Goal: Task Accomplishment & Management: Manage account settings

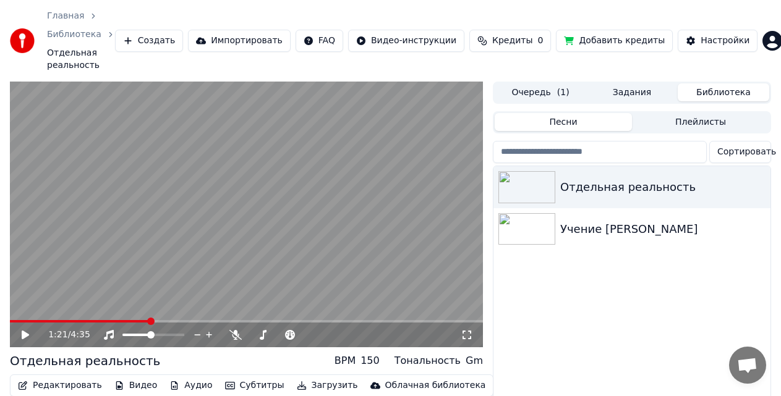
scroll to position [51, 0]
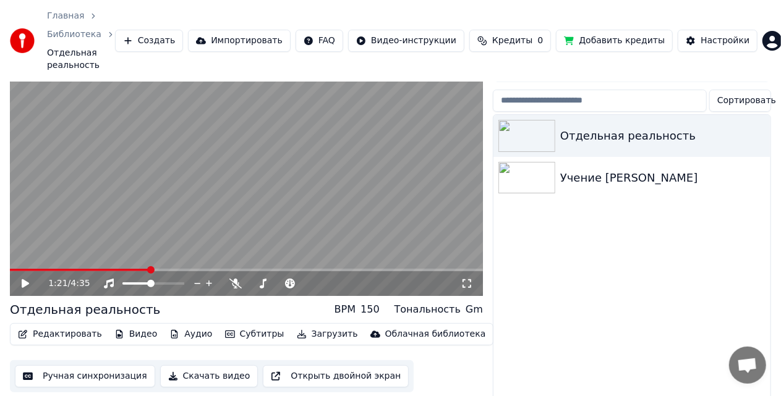
click at [21, 279] on icon at bounding box center [34, 284] width 28 height 10
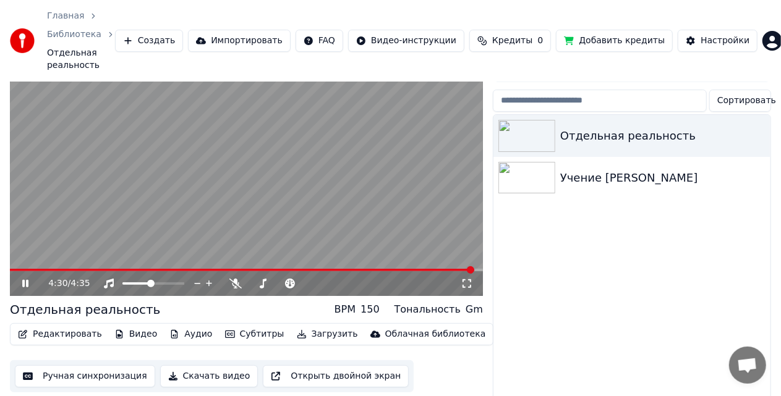
click at [56, 326] on button "Редактировать" at bounding box center [60, 334] width 94 height 17
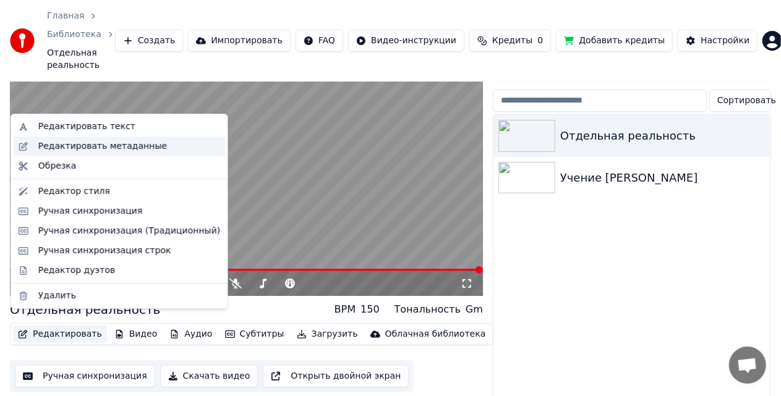
click at [92, 145] on div "Редактировать метаданные" at bounding box center [102, 146] width 129 height 12
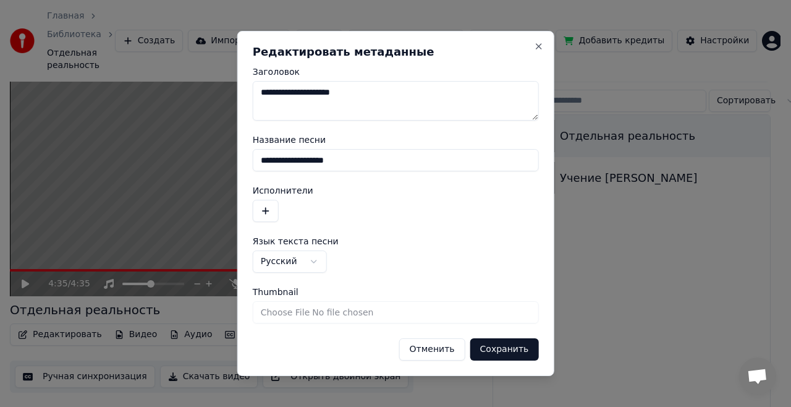
click at [309, 313] on input "Thumbnail" at bounding box center [396, 312] width 286 height 22
type input "**********"
click at [500, 347] on button "Сохранить" at bounding box center [504, 349] width 69 height 22
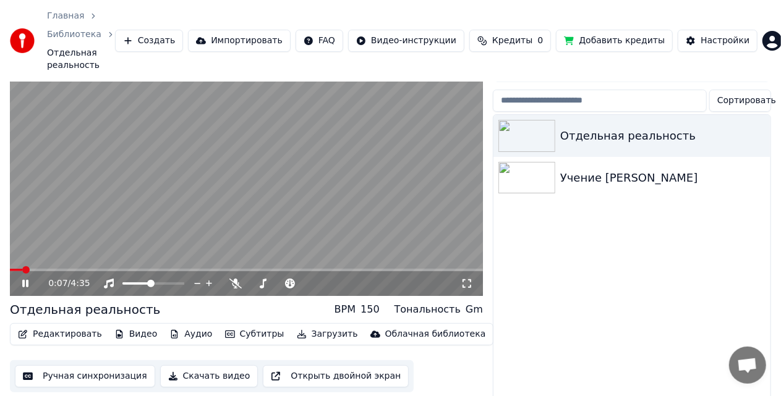
click at [25, 279] on icon at bounding box center [34, 284] width 28 height 10
click at [587, 169] on div "Учение [PERSON_NAME]" at bounding box center [656, 177] width 193 height 17
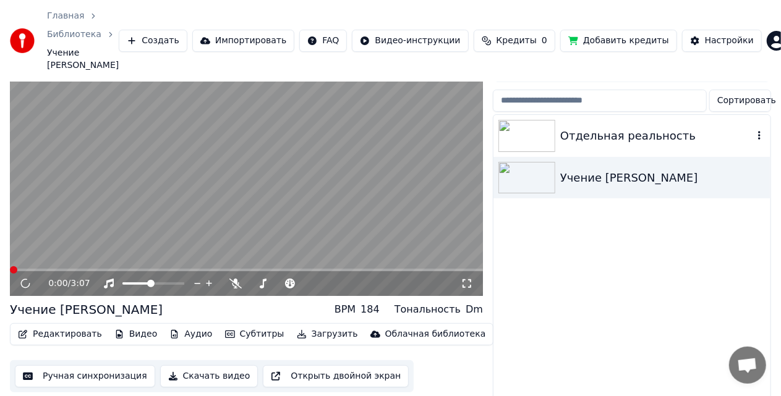
click at [585, 127] on div "Отдельная реальность" at bounding box center [656, 135] width 193 height 17
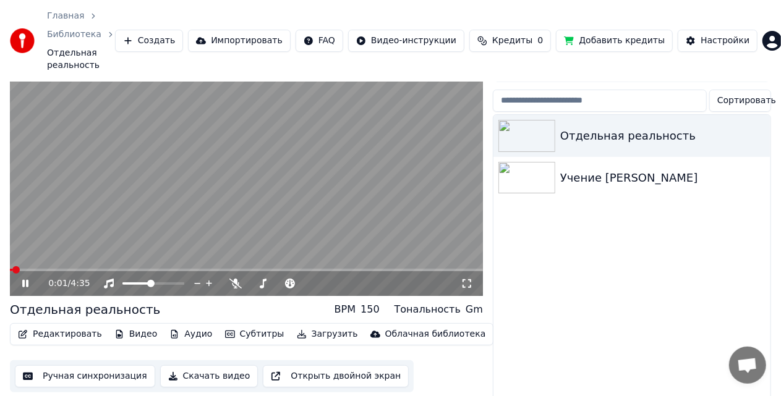
click at [25, 280] on icon at bounding box center [25, 283] width 6 height 7
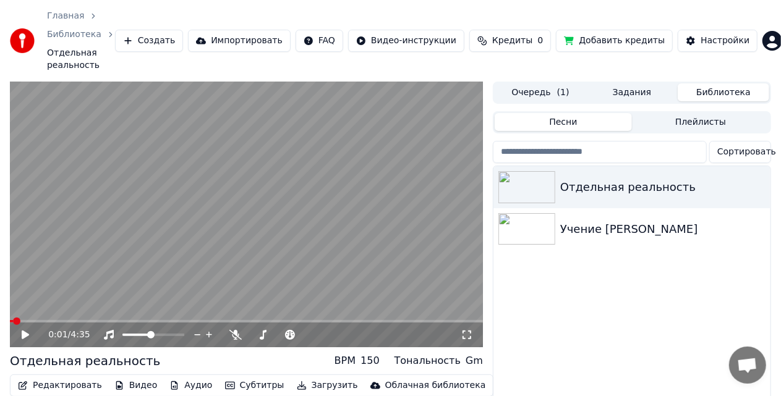
click at [534, 83] on button "Очередь ( 1 )" at bounding box center [541, 92] width 92 height 18
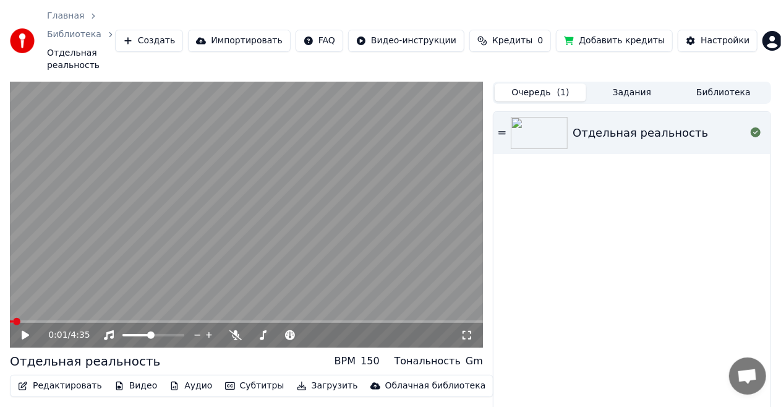
click at [633, 83] on button "Задания" at bounding box center [632, 92] width 92 height 18
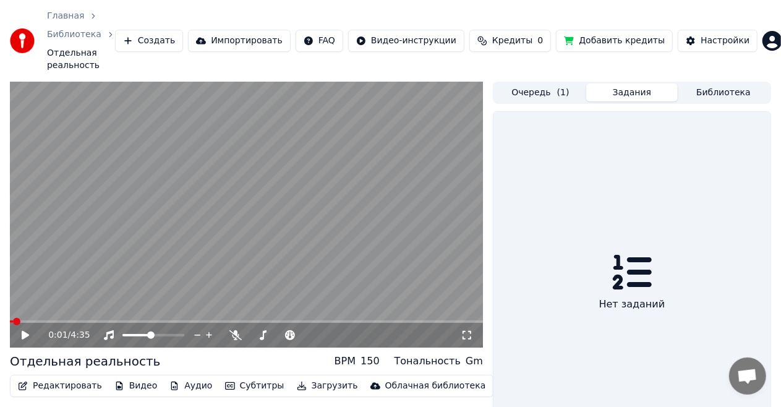
click at [539, 83] on button "Очередь ( 1 )" at bounding box center [541, 92] width 92 height 18
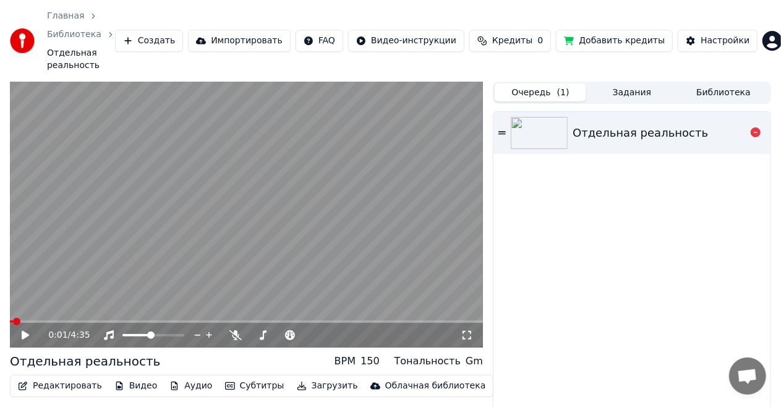
click at [504, 131] on icon at bounding box center [501, 132] width 7 height 3
click at [558, 129] on img at bounding box center [539, 133] width 57 height 32
click at [626, 87] on button "Задания" at bounding box center [632, 92] width 92 height 18
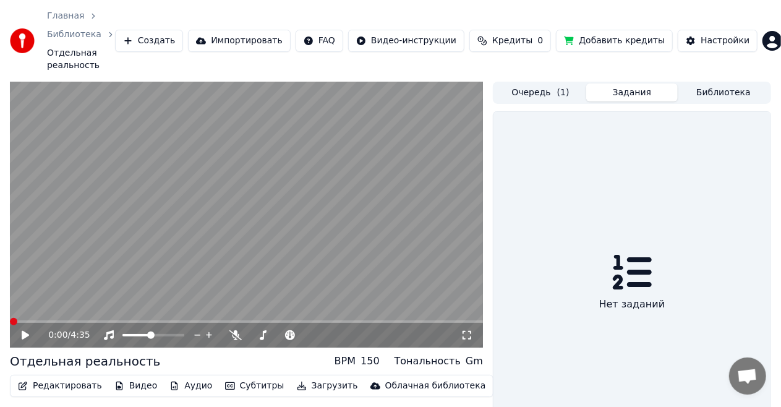
click at [709, 87] on button "Библиотека" at bounding box center [724, 92] width 92 height 18
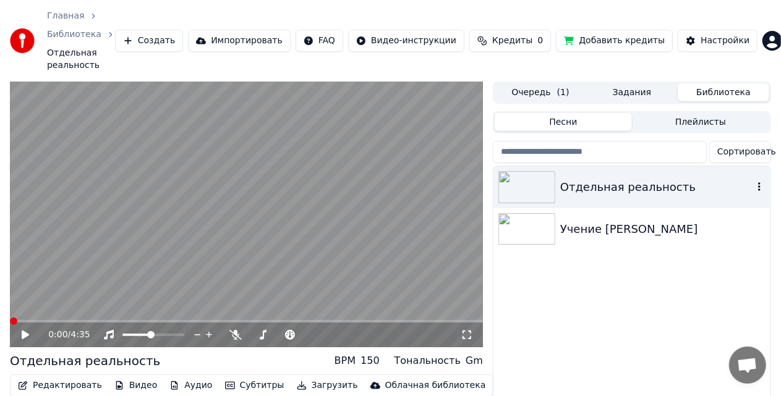
click at [758, 182] on icon "button" at bounding box center [759, 187] width 12 height 10
click at [761, 182] on icon "button" at bounding box center [759, 187] width 12 height 10
click at [760, 182] on icon "button" at bounding box center [759, 187] width 12 height 10
click at [566, 87] on span "( 1 )" at bounding box center [563, 93] width 12 height 12
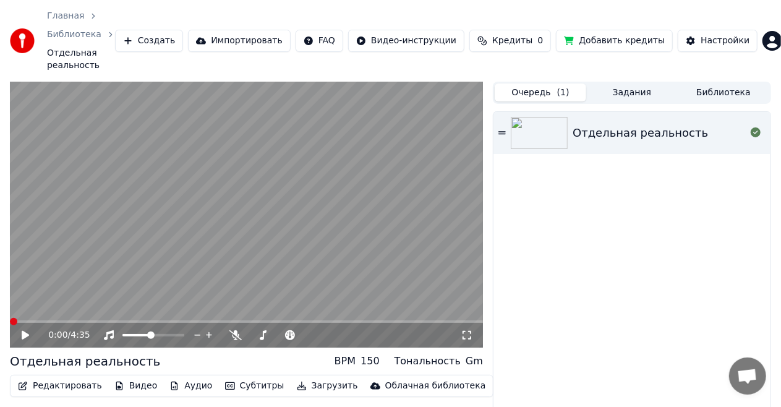
click at [638, 83] on button "Задания" at bounding box center [632, 92] width 92 height 18
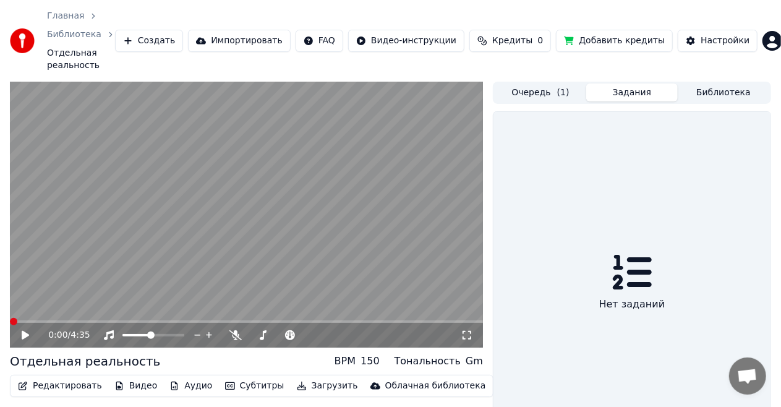
click at [718, 83] on button "Библиотека" at bounding box center [724, 92] width 92 height 18
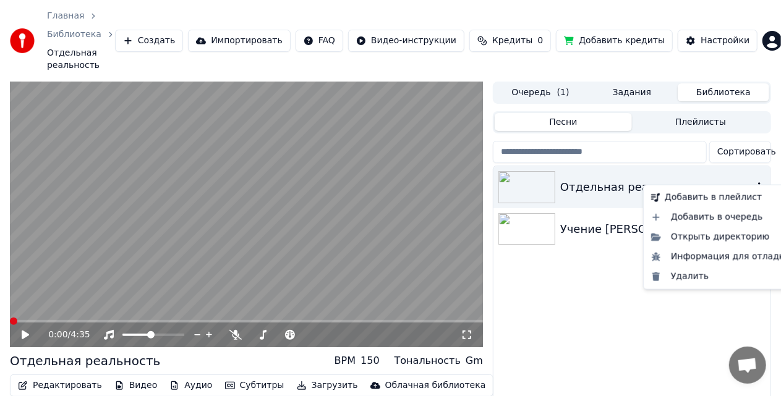
click at [760, 182] on icon "button" at bounding box center [759, 187] width 12 height 10
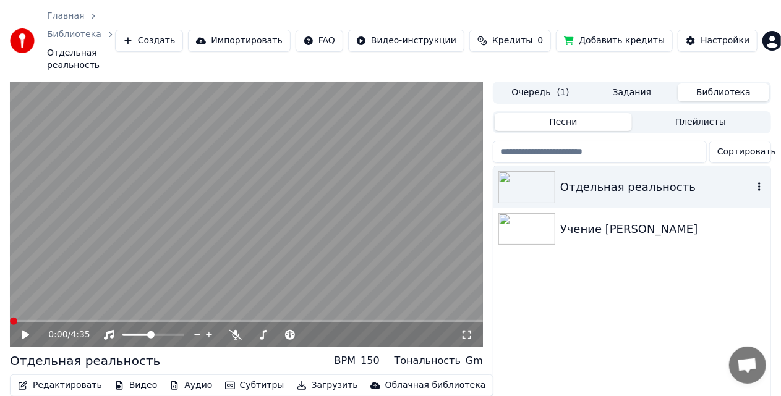
click at [761, 182] on icon "button" at bounding box center [759, 187] width 12 height 10
click at [584, 267] on div "Отдельная реальность Учение [PERSON_NAME]" at bounding box center [631, 314] width 277 height 296
click at [583, 223] on div "Учение [PERSON_NAME]" at bounding box center [656, 229] width 193 height 17
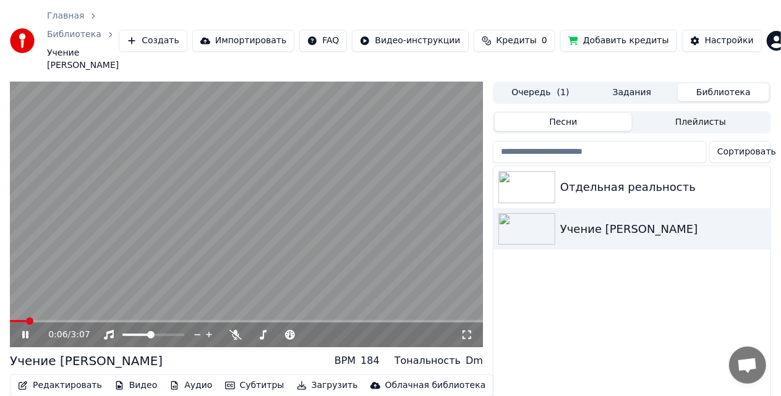
click at [25, 330] on icon at bounding box center [34, 335] width 28 height 10
click at [582, 179] on div "Отдельная реальность" at bounding box center [656, 187] width 193 height 17
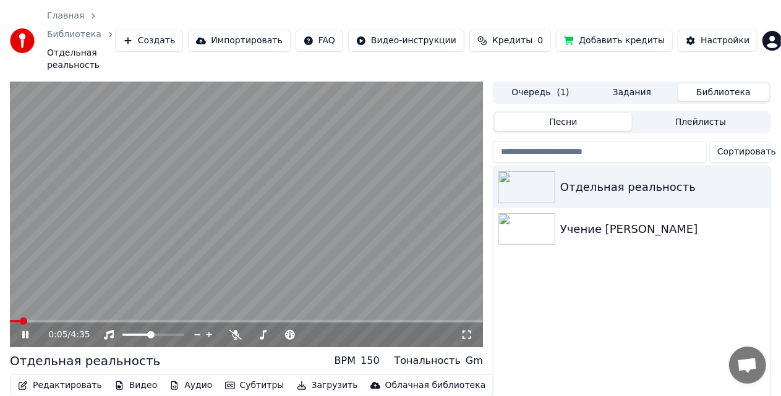
scroll to position [62, 0]
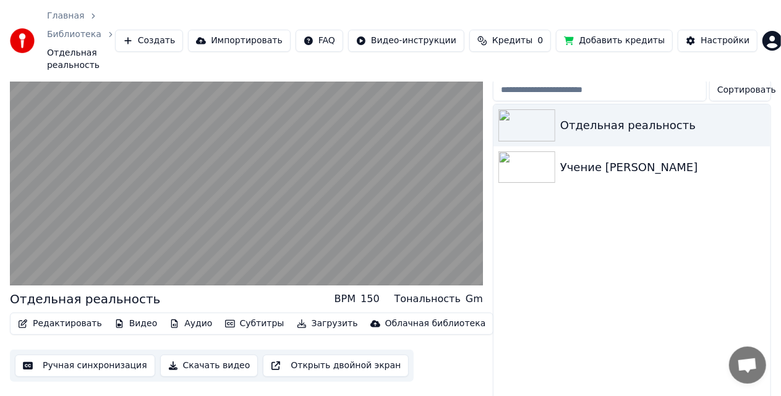
click at [62, 315] on button "Редактировать" at bounding box center [60, 323] width 94 height 17
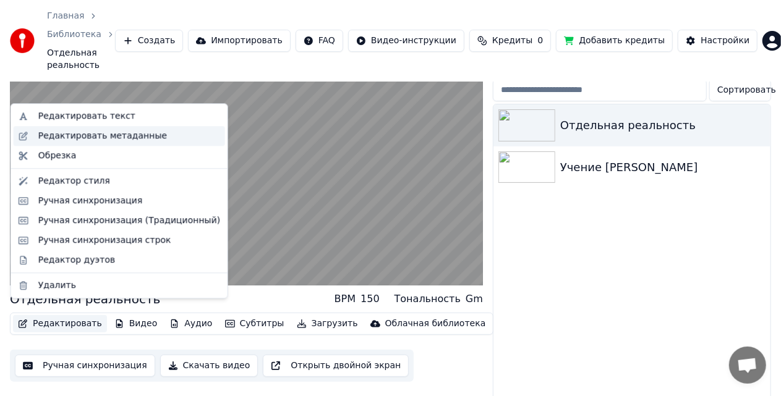
click at [118, 137] on div "Редактировать метаданные" at bounding box center [102, 136] width 129 height 12
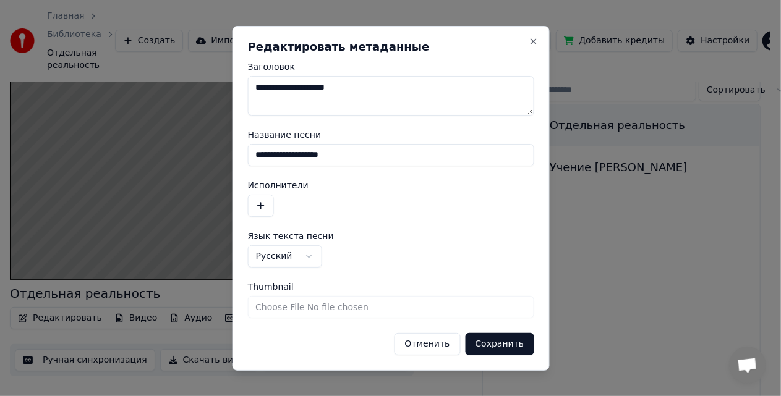
scroll to position [51, 0]
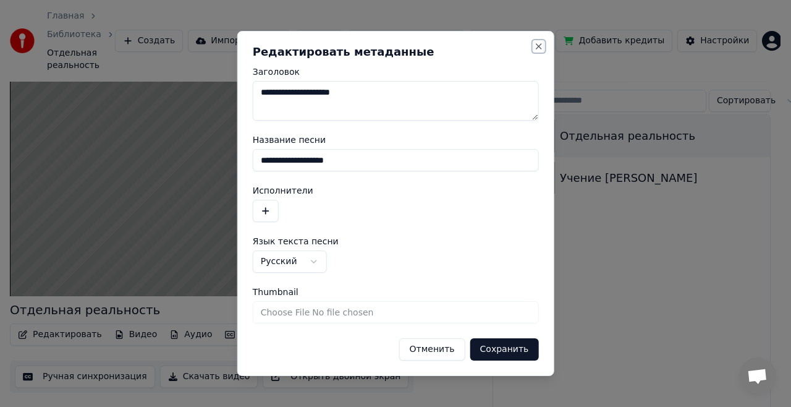
click at [539, 43] on button "Close" at bounding box center [539, 46] width 10 height 10
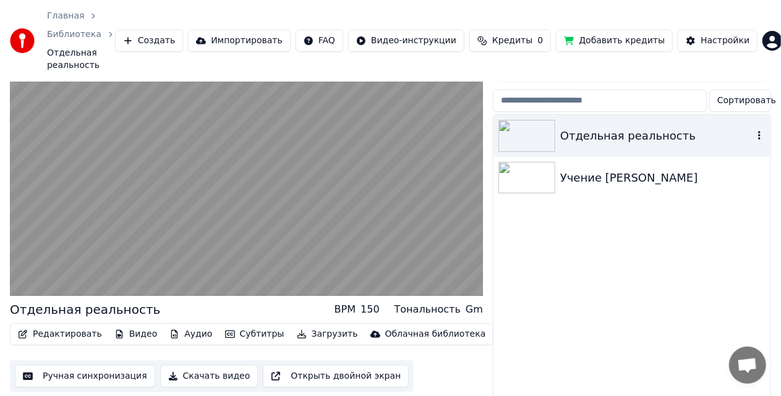
click at [759, 131] on icon "button" at bounding box center [759, 135] width 2 height 9
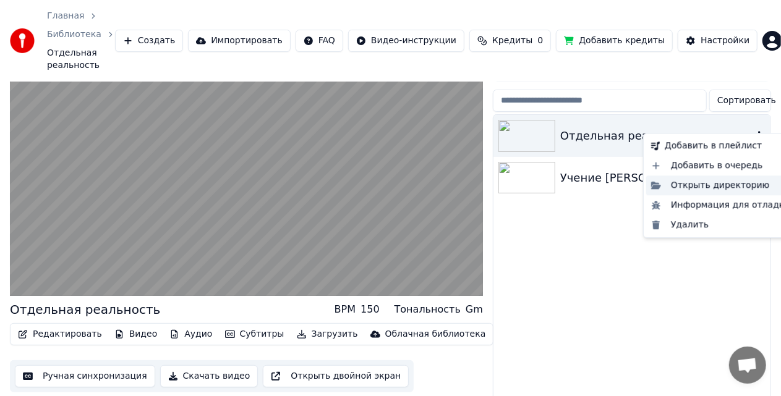
click at [704, 183] on div "Открыть директорию" at bounding box center [720, 186] width 149 height 20
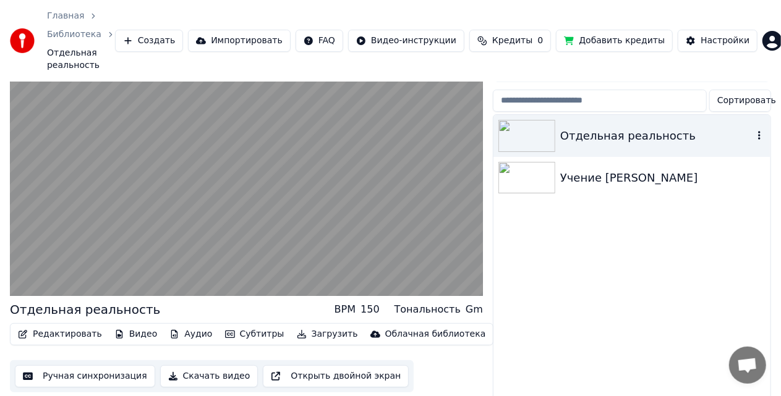
click at [757, 130] on icon "button" at bounding box center [759, 135] width 12 height 10
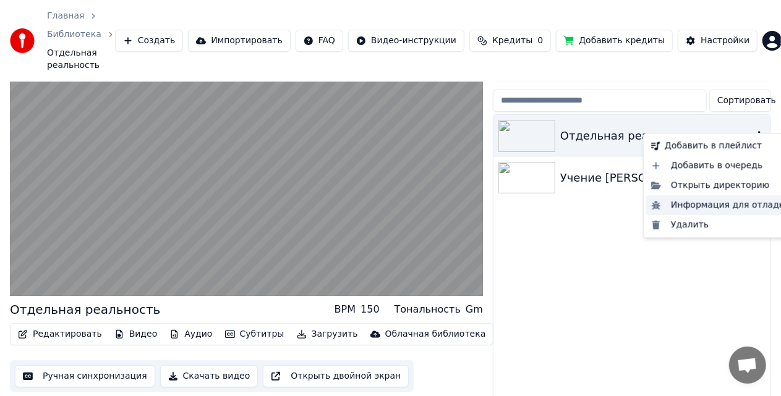
click at [704, 203] on div "Информация для отладки" at bounding box center [720, 205] width 149 height 20
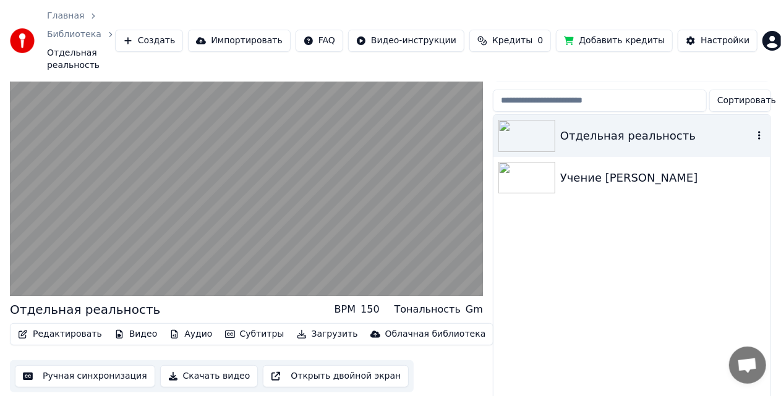
click at [308, 326] on button "Загрузить" at bounding box center [327, 334] width 71 height 17
click at [204, 365] on button "Скачать видео" at bounding box center [209, 376] width 98 height 22
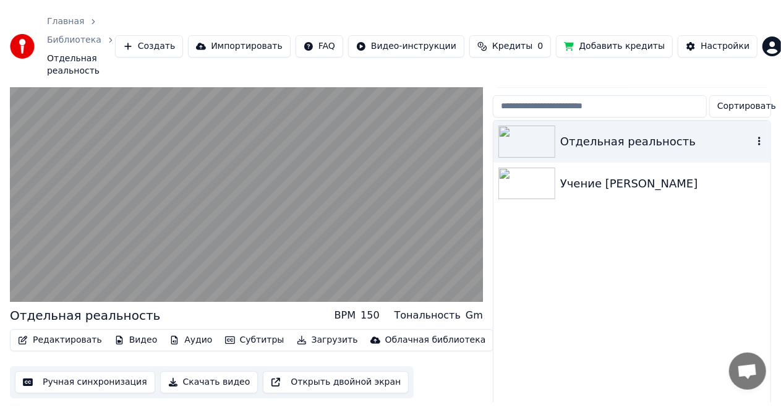
scroll to position [38, 0]
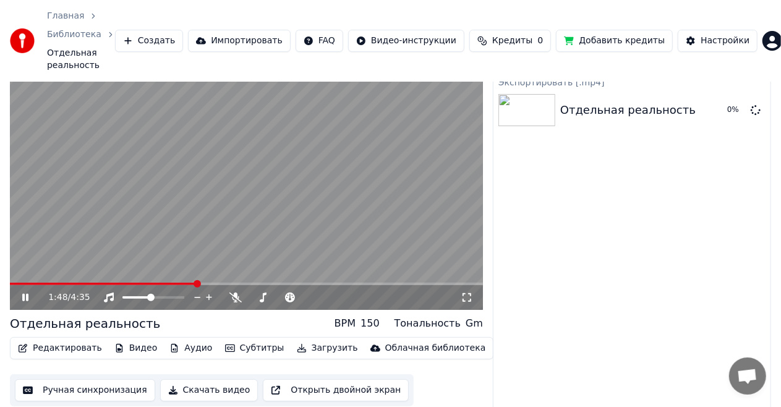
click at [28, 294] on icon at bounding box center [25, 297] width 6 height 7
click at [717, 103] on button "Показать" at bounding box center [714, 110] width 64 height 22
click at [713, 99] on button "Показать" at bounding box center [714, 110] width 64 height 22
click at [26, 293] on icon at bounding box center [25, 297] width 7 height 9
click at [26, 292] on icon at bounding box center [34, 297] width 28 height 10
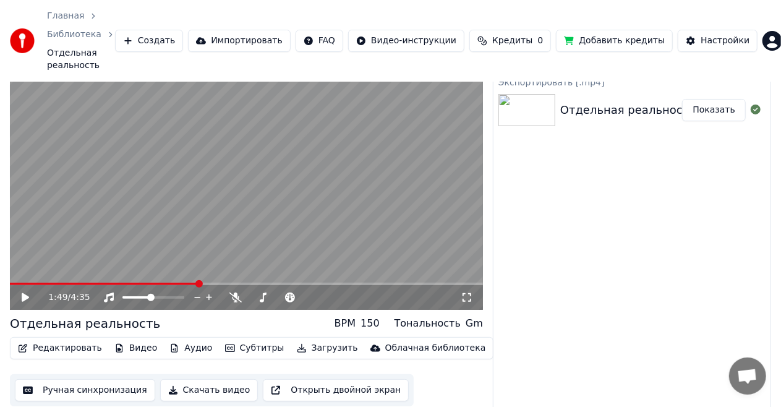
click at [72, 53] on span "Отдельная реальность" at bounding box center [81, 59] width 68 height 25
click at [579, 104] on div "Отдельная реальность" at bounding box center [627, 109] width 135 height 17
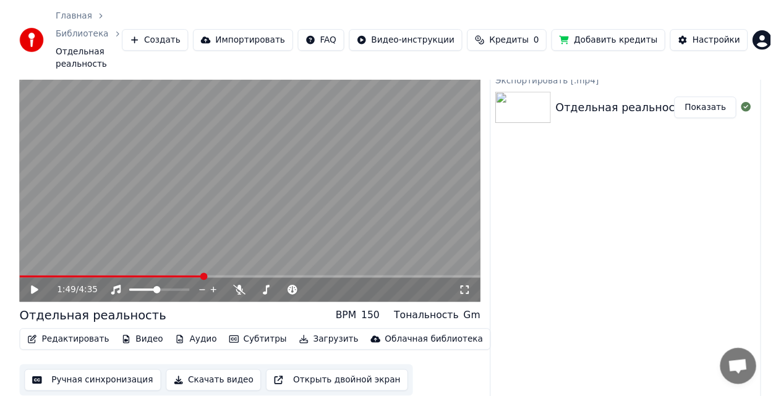
scroll to position [0, 0]
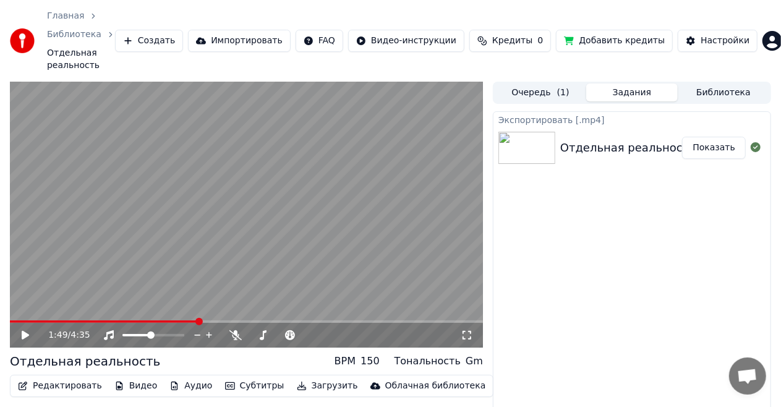
click at [710, 83] on button "Библиотека" at bounding box center [724, 92] width 92 height 18
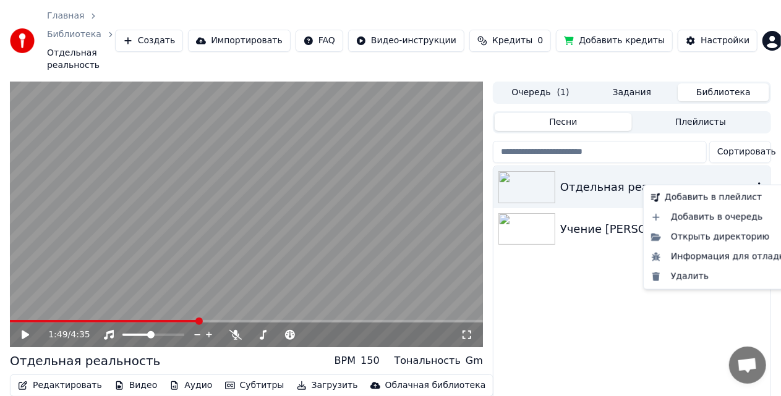
click at [760, 182] on icon "button" at bounding box center [759, 187] width 12 height 10
click at [623, 179] on div "Отдельная реальность" at bounding box center [656, 187] width 193 height 17
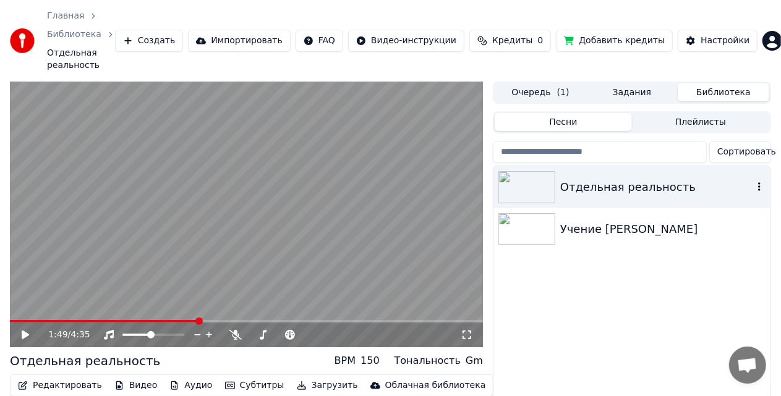
click at [535, 176] on img at bounding box center [526, 187] width 57 height 32
click at [190, 201] on video at bounding box center [246, 215] width 473 height 266
drag, startPoint x: 190, startPoint y: 200, endPoint x: 199, endPoint y: 206, distance: 10.6
click at [198, 206] on video at bounding box center [246, 215] width 473 height 266
click at [217, 172] on video at bounding box center [246, 215] width 473 height 266
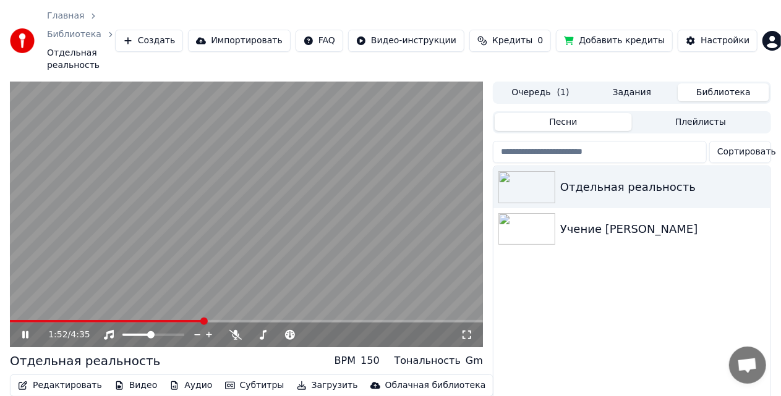
click at [166, 194] on video at bounding box center [246, 215] width 473 height 266
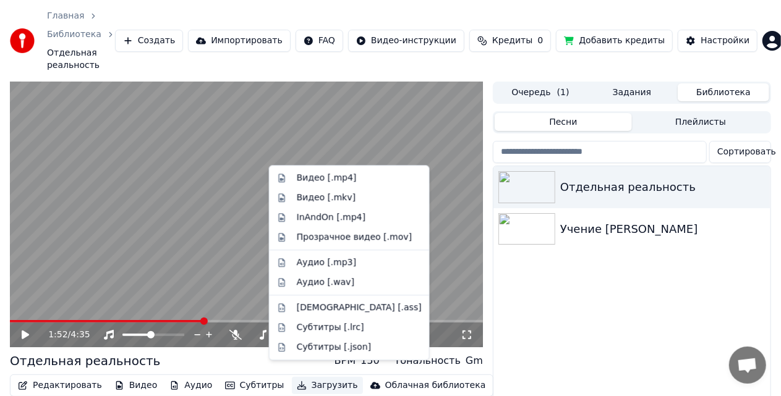
click at [292, 377] on button "Загрузить" at bounding box center [327, 385] width 71 height 17
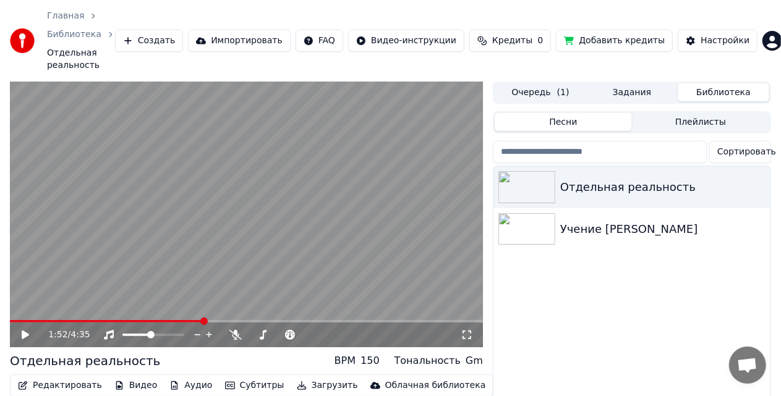
click at [571, 296] on div "Отдельная реальность Учение [PERSON_NAME]" at bounding box center [631, 314] width 277 height 296
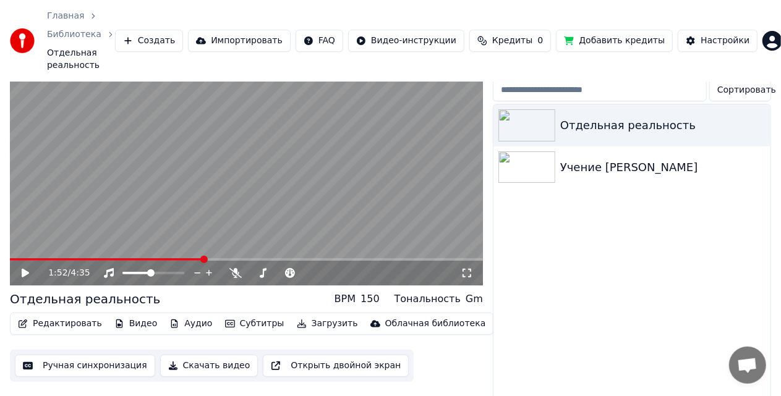
click at [214, 355] on button "Скачать видео" at bounding box center [209, 366] width 98 height 22
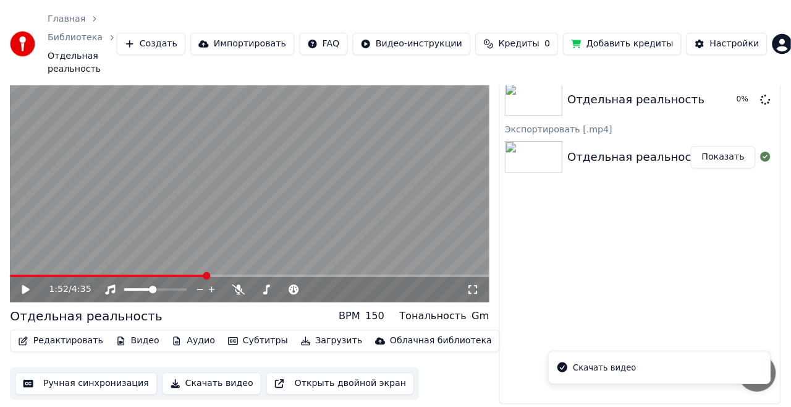
scroll to position [38, 0]
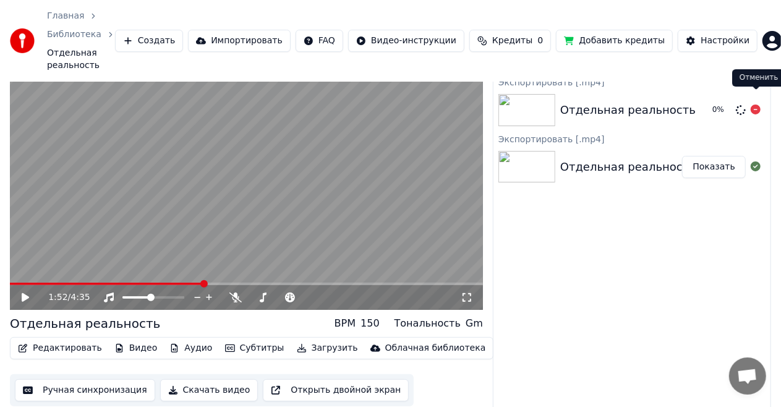
click at [757, 104] on icon at bounding box center [756, 109] width 10 height 10
click at [756, 104] on icon at bounding box center [756, 109] width 10 height 10
click at [757, 104] on icon at bounding box center [756, 109] width 10 height 10
click at [716, 211] on div "Экспортировать [.mp4] Отдельная реальность Экспортировать [.mp4] Отдельная реал…" at bounding box center [632, 247] width 278 height 346
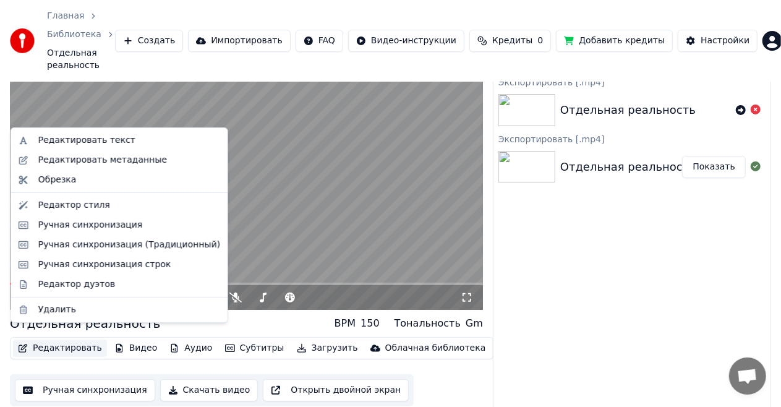
click at [77, 339] on button "Редактировать" at bounding box center [60, 347] width 94 height 17
click at [101, 160] on div "Редактировать метаданные" at bounding box center [102, 160] width 129 height 12
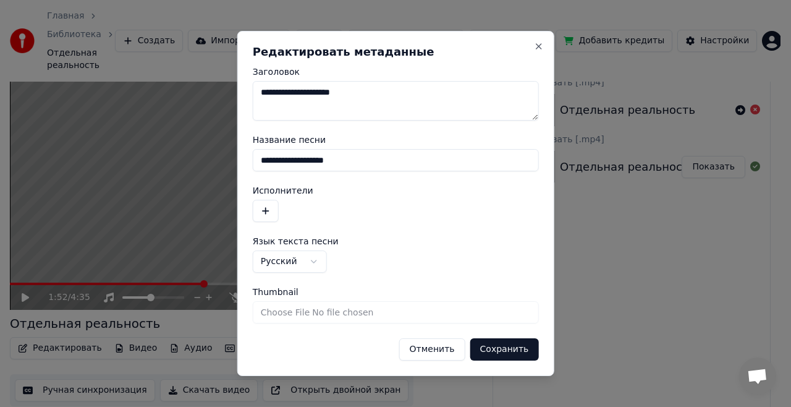
click at [384, 97] on textarea "**********" at bounding box center [396, 101] width 286 height 40
type textarea "**********"
drag, startPoint x: 294, startPoint y: 292, endPoint x: 249, endPoint y: 291, distance: 45.2
click at [249, 291] on div "**********" at bounding box center [395, 203] width 317 height 345
click at [333, 309] on input "Thumbnail" at bounding box center [396, 312] width 286 height 22
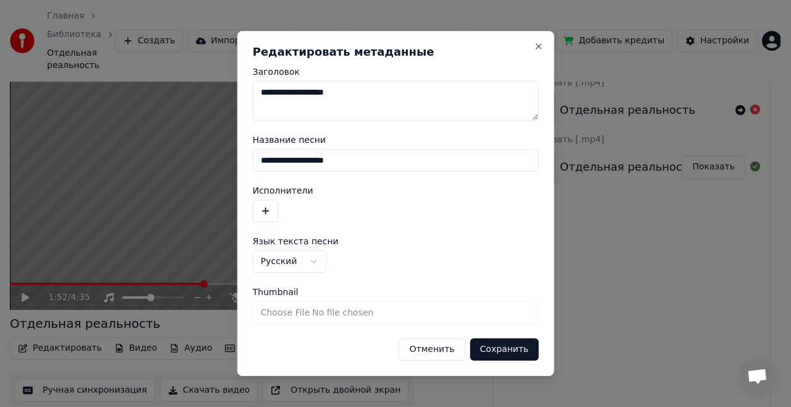
click at [300, 312] on input "Thumbnail" at bounding box center [396, 312] width 286 height 22
type input "**********"
click at [486, 344] on button "Сохранить" at bounding box center [504, 349] width 69 height 22
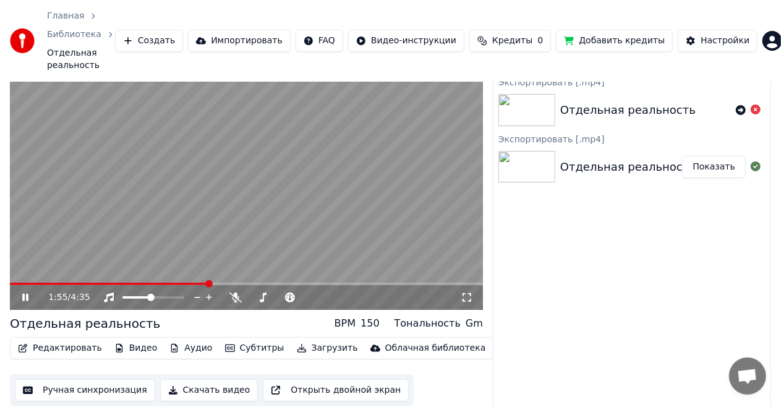
click at [27, 294] on icon at bounding box center [25, 297] width 6 height 7
click at [317, 339] on button "Загрузить" at bounding box center [327, 347] width 71 height 17
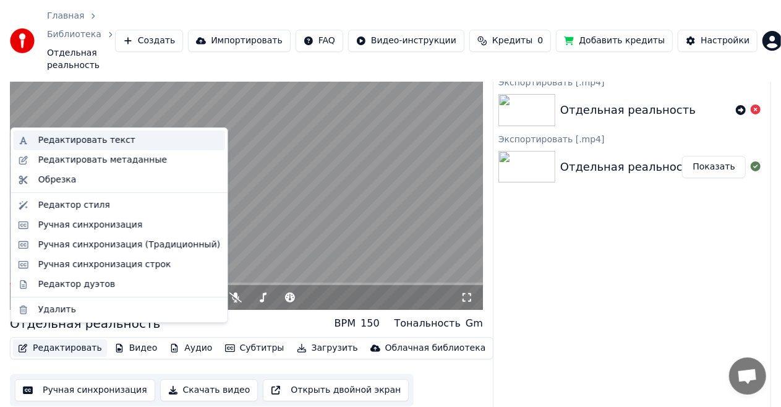
click at [86, 143] on div "Редактировать текст" at bounding box center [86, 140] width 97 height 12
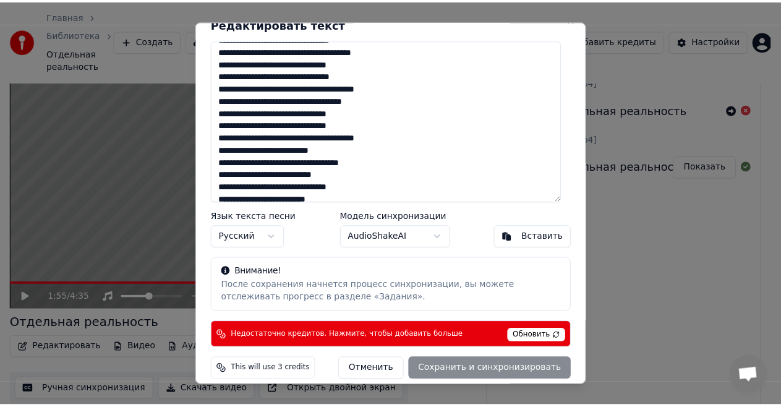
scroll to position [25, 0]
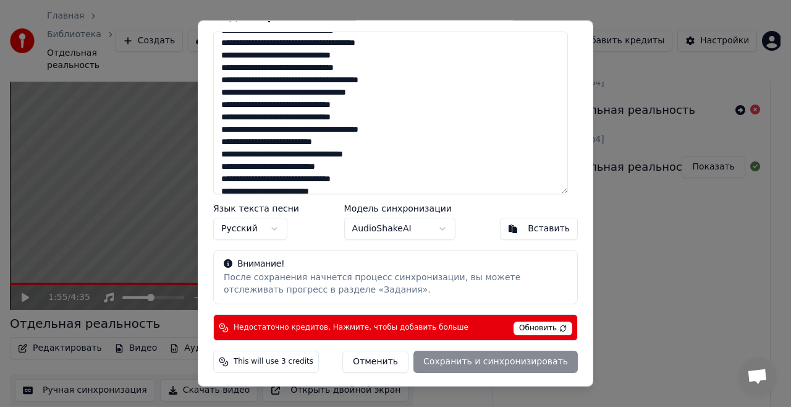
click at [383, 365] on button "Отменить" at bounding box center [376, 362] width 66 height 22
